Goal: Task Accomplishment & Management: Complete application form

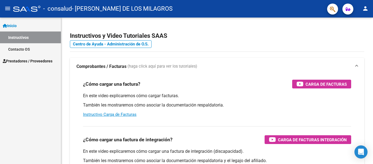
click at [49, 61] on span "Prestadores / Proveedores" at bounding box center [28, 61] width 50 height 6
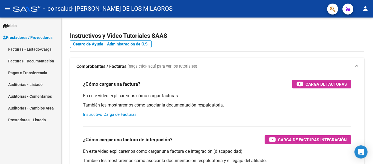
click at [48, 50] on link "Facturas - Listado/Carga" at bounding box center [30, 49] width 61 height 12
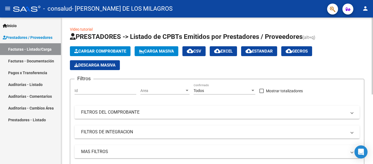
click at [98, 51] on span "Cargar Comprobante" at bounding box center [100, 51] width 52 height 5
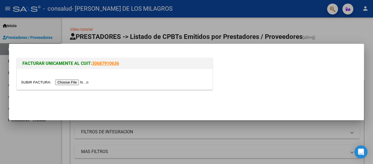
click at [59, 83] on input "file" at bounding box center [55, 82] width 69 height 6
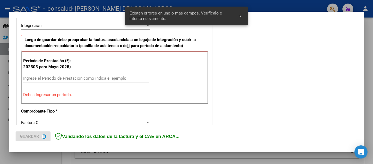
scroll to position [137, 0]
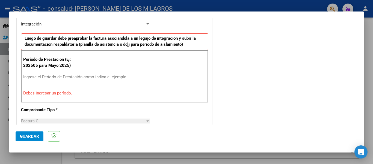
click at [116, 76] on input "Ingrese el Período de Prestación como indica el ejemplo" at bounding box center [86, 76] width 126 height 5
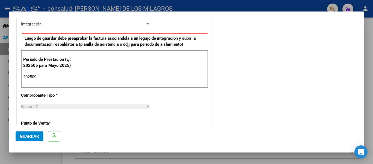
type input "202509"
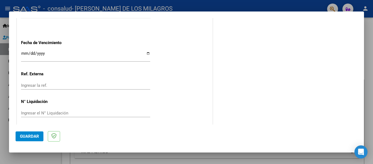
scroll to position [374, 0]
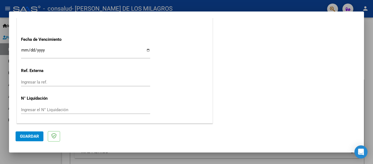
click at [42, 136] on button "Guardar" at bounding box center [30, 136] width 28 height 10
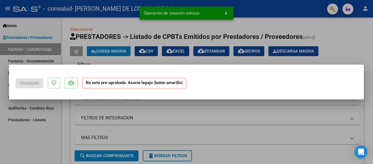
scroll to position [0, 0]
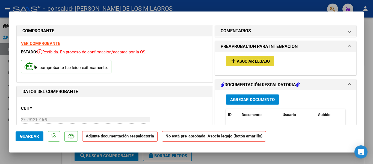
click at [231, 62] on mat-icon "add" at bounding box center [233, 60] width 7 height 7
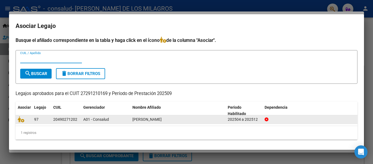
click at [186, 120] on div "[PERSON_NAME]" at bounding box center [177, 119] width 91 height 6
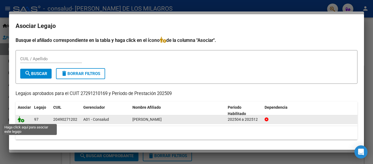
click at [21, 121] on icon at bounding box center [21, 119] width 7 height 6
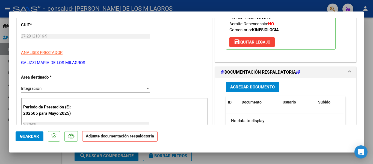
scroll to position [86, 0]
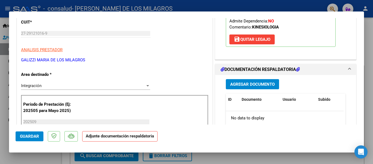
click at [268, 83] on span "Agregar Documento" at bounding box center [252, 84] width 45 height 5
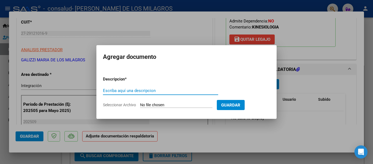
click at [166, 96] on div "Escriba aquí una descripcion" at bounding box center [160, 92] width 115 height 13
click at [155, 105] on input "Seleccionar Archivo" at bounding box center [176, 104] width 72 height 5
type input "C:\fakepath\Planilla Asistencia [DATE] - [PERSON_NAME] - KINESIOLOGIA.pdf"
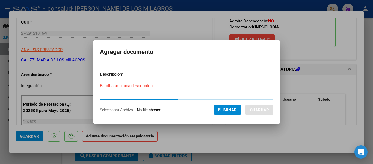
click at [132, 85] on form "Descripcion * Escriba aquí una descripcion Seleccionar Archivo Eliminar Guardar" at bounding box center [186, 92] width 173 height 50
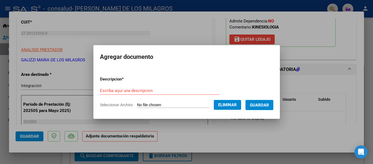
click at [125, 87] on div "Escriba aquí una descripcion" at bounding box center [160, 90] width 120 height 8
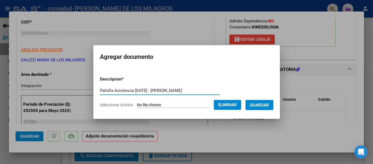
scroll to position [0, 7]
type input "Palnilla Asistencia [DATE] - [PERSON_NAME]- Kinesiologia"
click at [258, 104] on span "Guardar" at bounding box center [259, 104] width 19 height 5
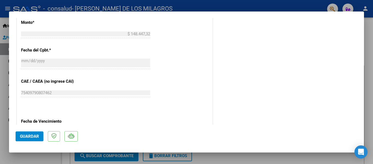
scroll to position [383, 0]
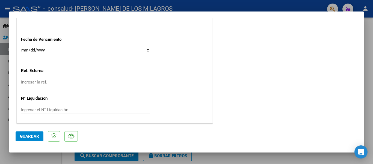
click at [26, 137] on span "Guardar" at bounding box center [29, 136] width 19 height 5
click at [29, 135] on span "Guardar" at bounding box center [29, 136] width 19 height 5
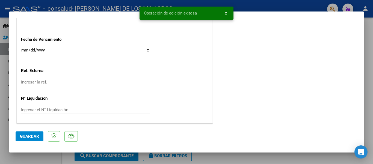
click at [373, 67] on div at bounding box center [186, 82] width 373 height 164
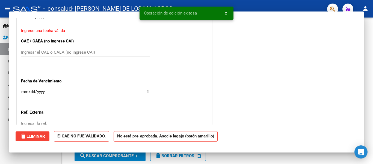
scroll to position [0, 0]
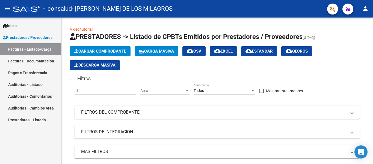
click at [36, 37] on span "Prestadores / Proveedores" at bounding box center [28, 37] width 50 height 6
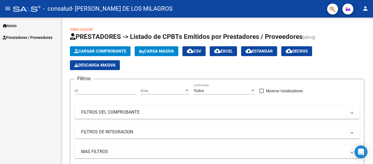
click at [36, 37] on span "Prestadores / Proveedores" at bounding box center [28, 37] width 50 height 6
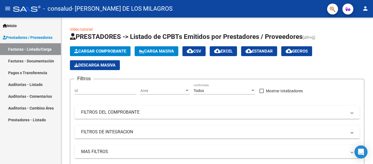
click at [9, 23] on span "Inicio" at bounding box center [10, 26] width 14 height 6
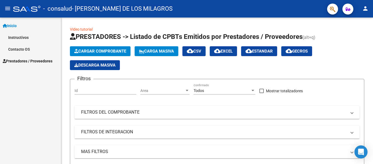
click at [14, 58] on span "Prestadores / Proveedores" at bounding box center [28, 61] width 50 height 6
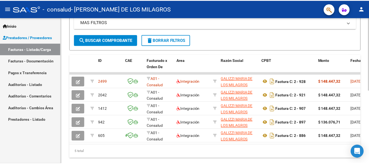
scroll to position [131, 0]
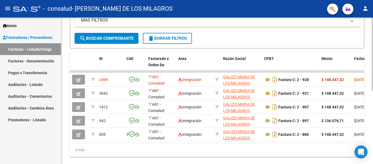
click at [373, 123] on div at bounding box center [372, 121] width 1 height 73
click at [368, 8] on mat-icon "person" at bounding box center [365, 8] width 7 height 7
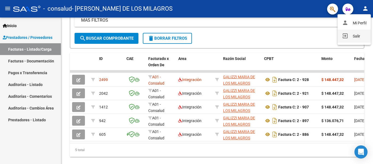
click at [350, 35] on button "exit_to_app Salir" at bounding box center [354, 35] width 33 height 13
